Goal: Find specific page/section: Find specific page/section

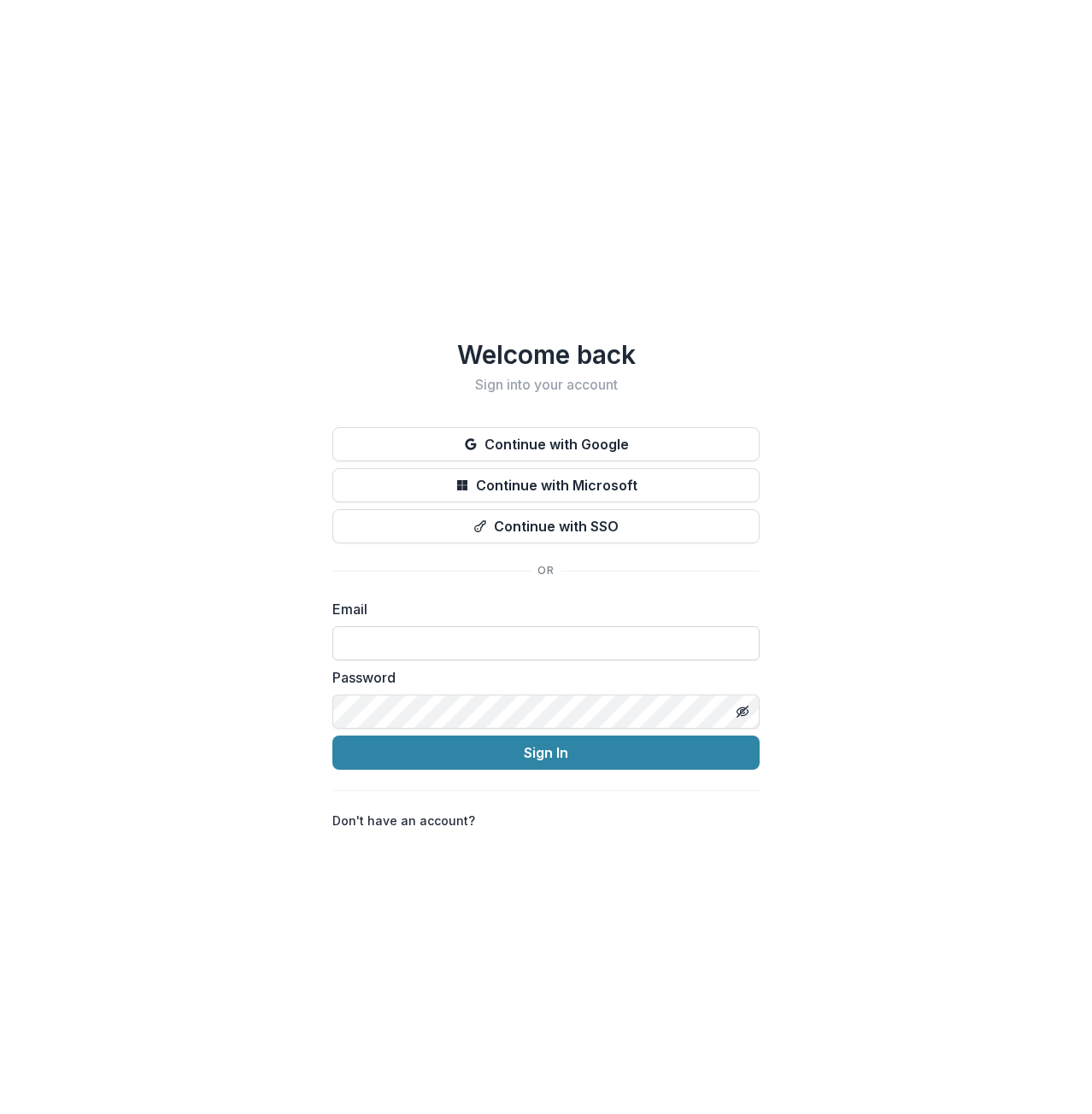
click at [387, 640] on input at bounding box center [545, 643] width 427 height 35
type input "**********"
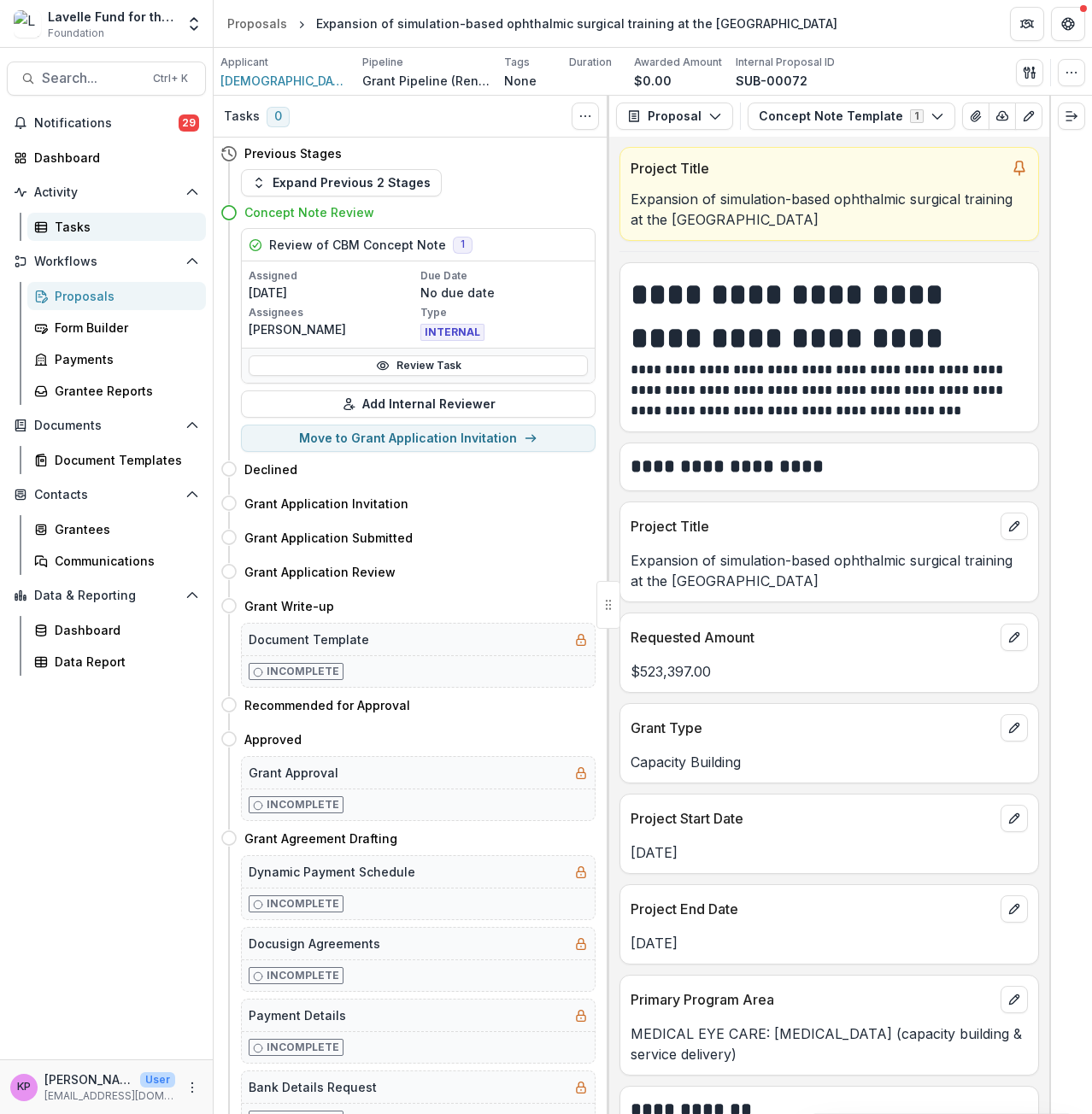
click at [66, 231] on div "Tasks" at bounding box center [123, 227] width 138 height 18
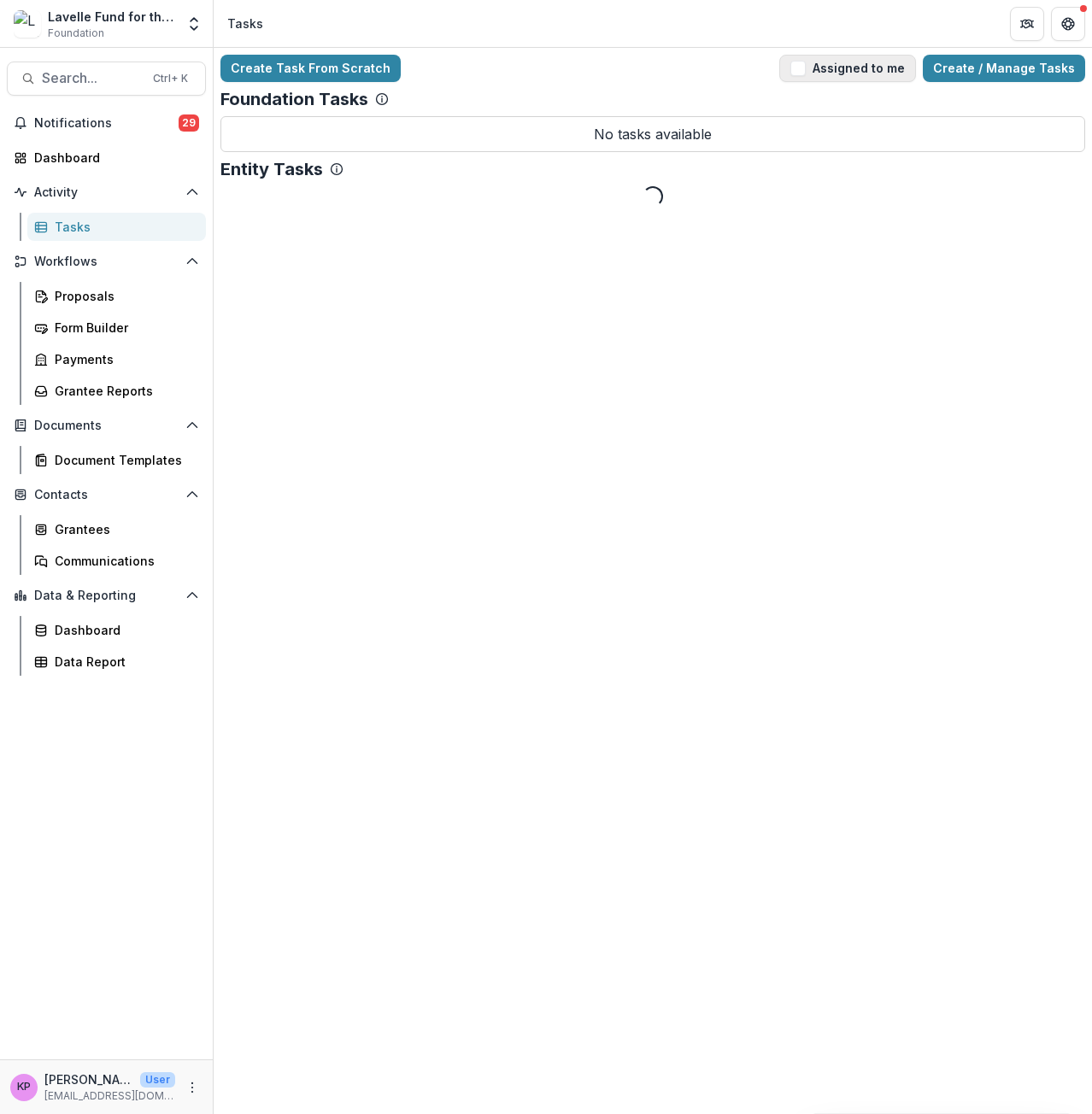
click at [873, 74] on button "Assigned to me" at bounding box center [848, 68] width 137 height 28
click at [131, 73] on span "Search..." at bounding box center [92, 78] width 101 height 16
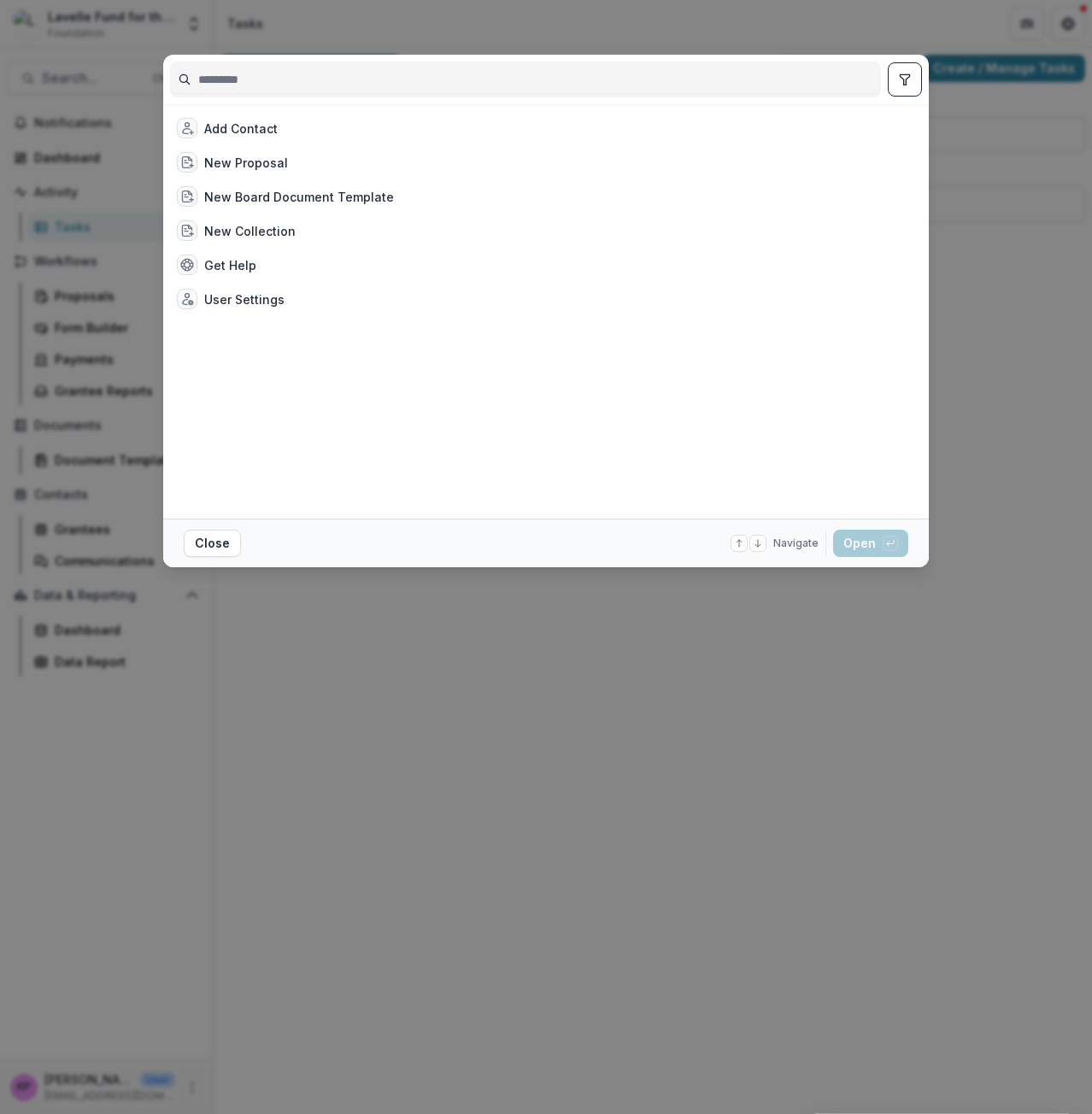
click at [106, 404] on div "Add Contact New Proposal New Board Document Template New Collection Get Help Us…" at bounding box center [546, 557] width 1092 height 1114
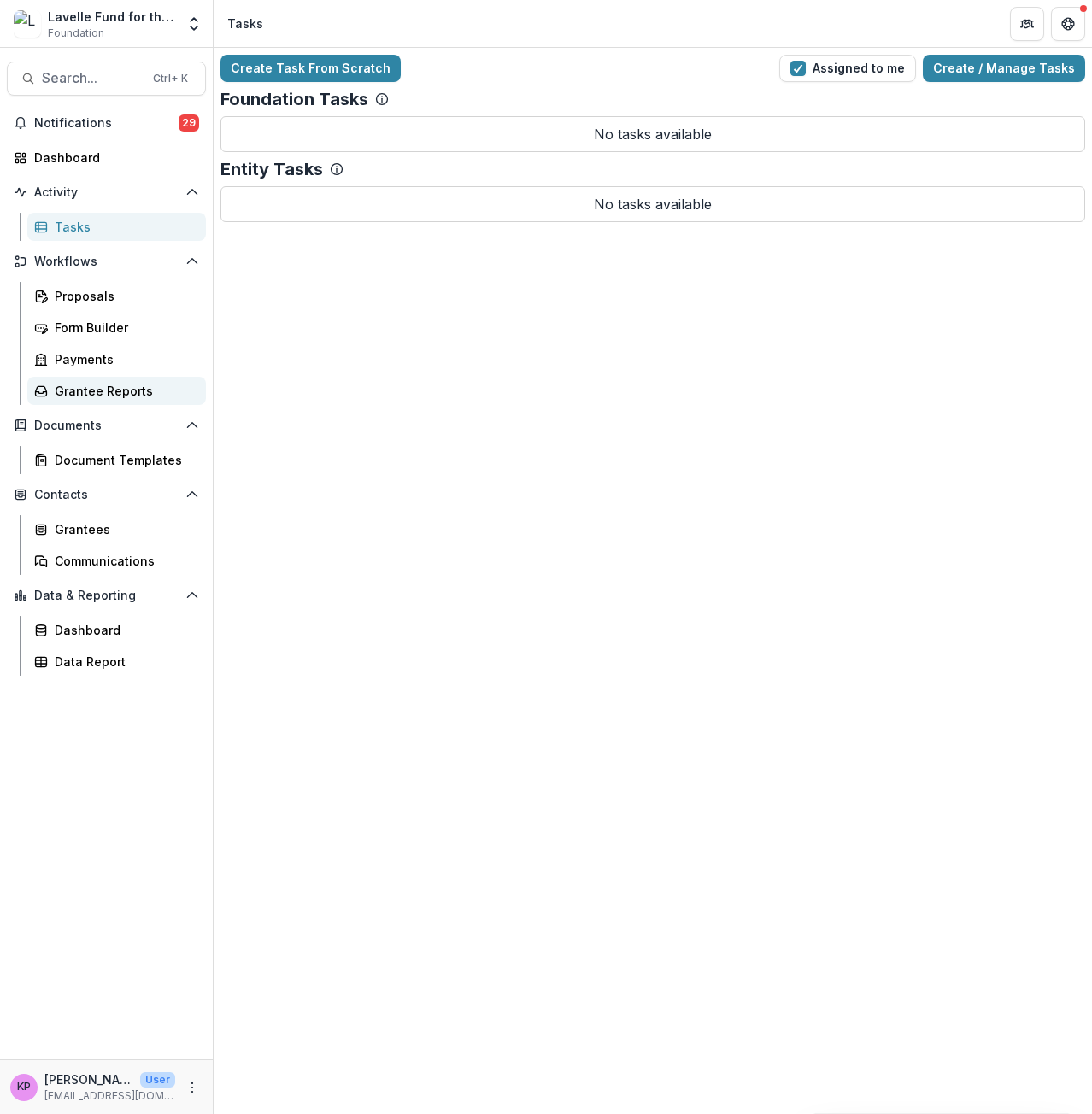
click at [103, 386] on div "Grantee Reports" at bounding box center [123, 390] width 138 height 18
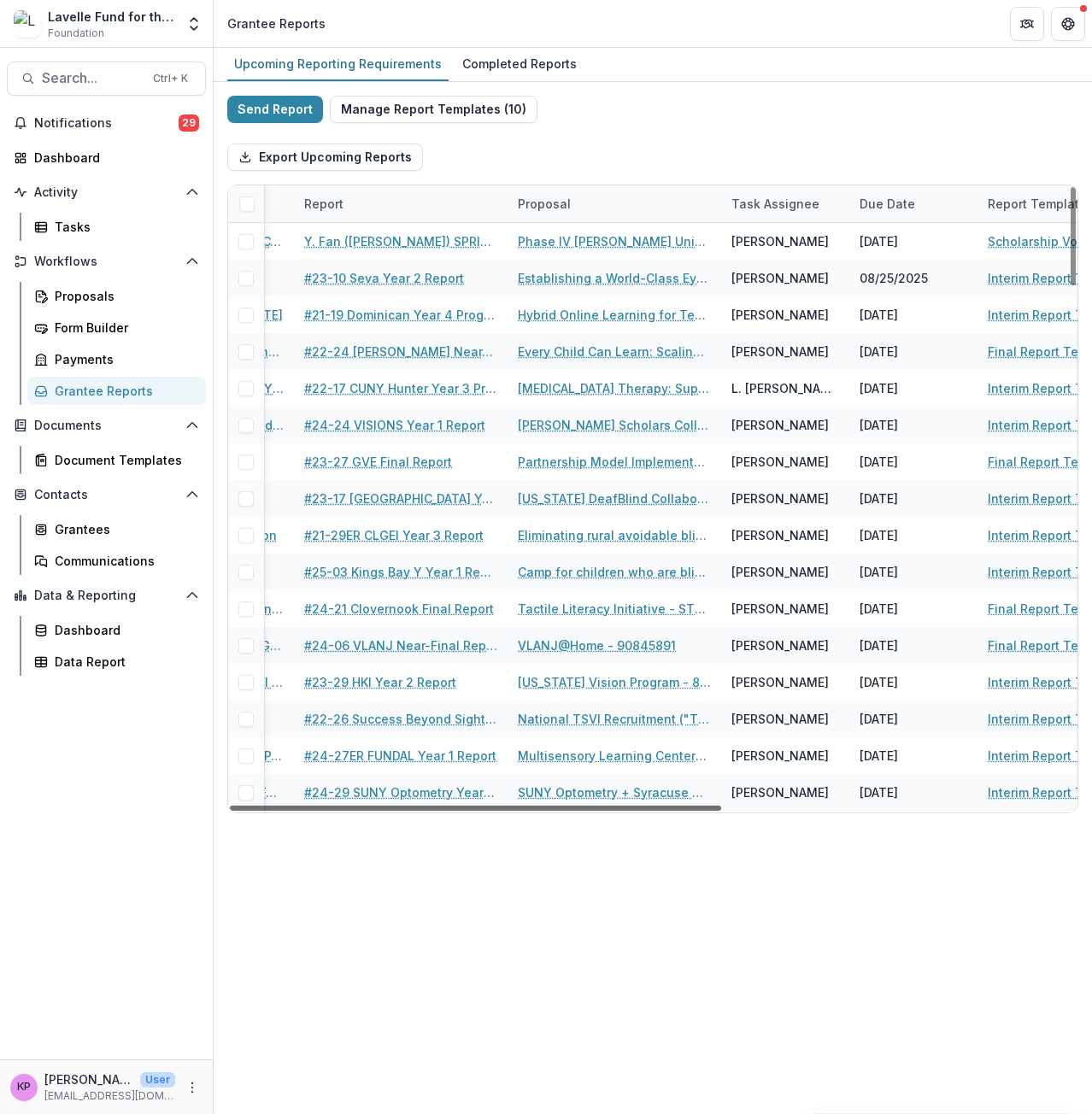
scroll to position [0, 443]
drag, startPoint x: 597, startPoint y: 807, endPoint x: 853, endPoint y: 802, distance: 256.0
click at [721, 805] on div at bounding box center [475, 807] width 491 height 5
